Goal: Navigation & Orientation: Find specific page/section

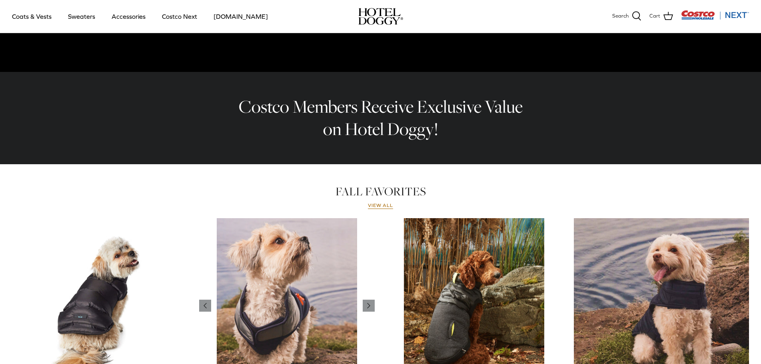
scroll to position [213, 0]
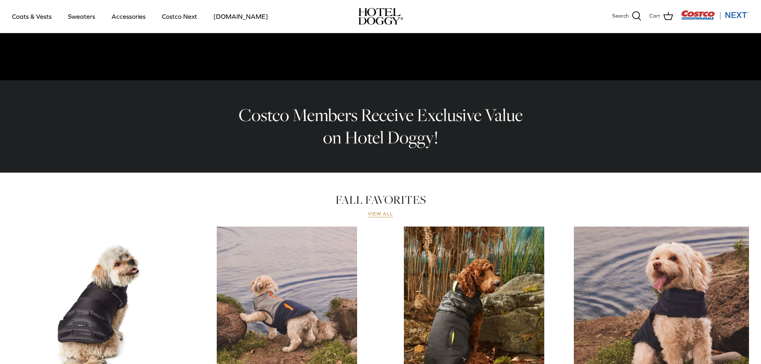
click at [384, 215] on link "View all" at bounding box center [381, 214] width 26 height 6
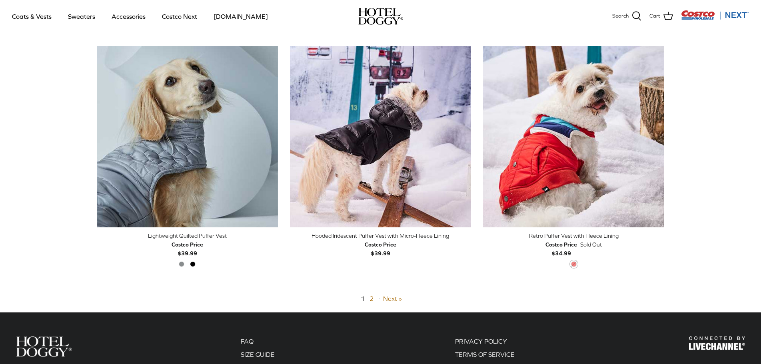
scroll to position [1907, 0]
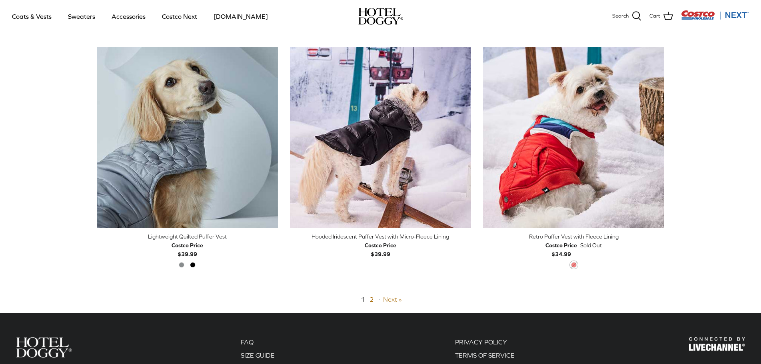
click at [394, 299] on link "Next »" at bounding box center [392, 299] width 19 height 7
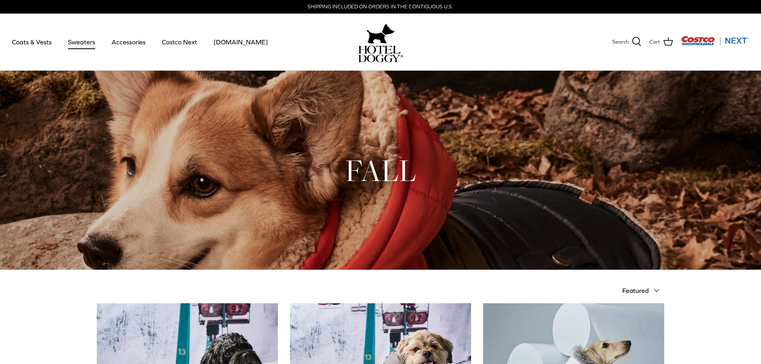
click at [76, 42] on link "Sweaters" at bounding box center [82, 41] width 42 height 27
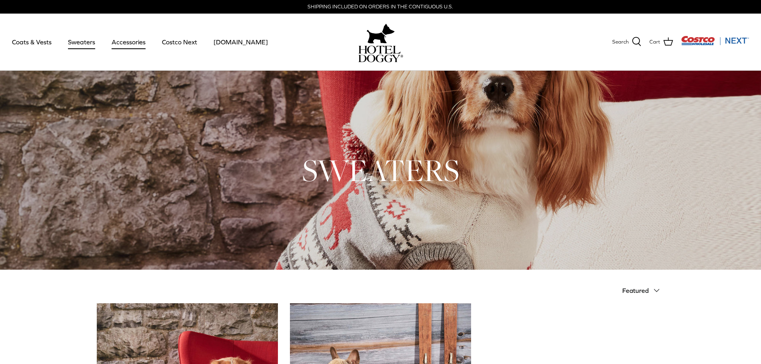
click at [133, 41] on link "Accessories" at bounding box center [128, 41] width 48 height 27
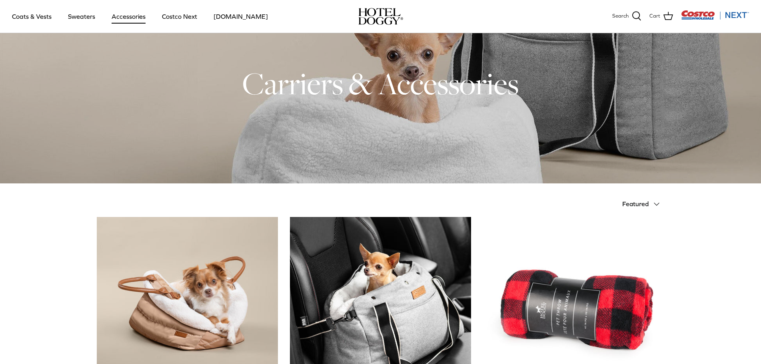
scroll to position [27, 0]
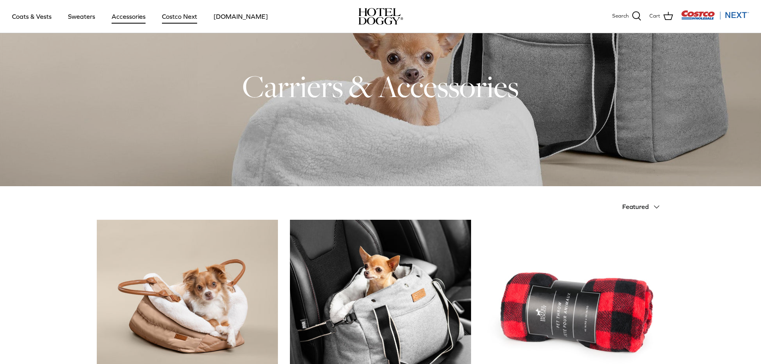
click at [180, 16] on link "Costco Next" at bounding box center [180, 16] width 50 height 27
